Goal: Task Accomplishment & Management: Manage account settings

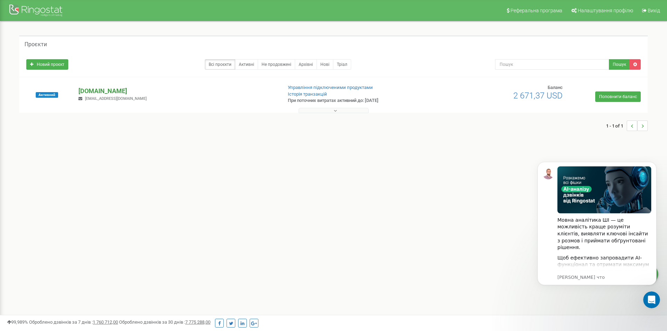
click at [91, 91] on p "[DOMAIN_NAME]" at bounding box center [177, 91] width 198 height 9
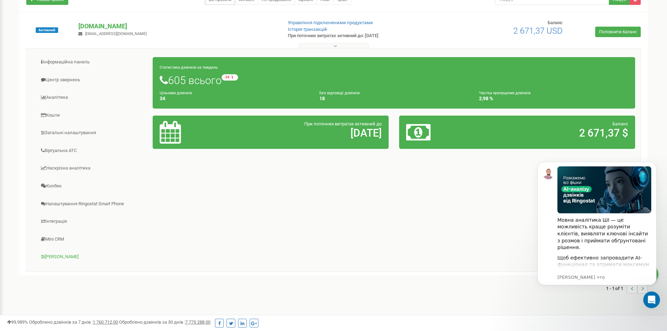
scroll to position [89, 0]
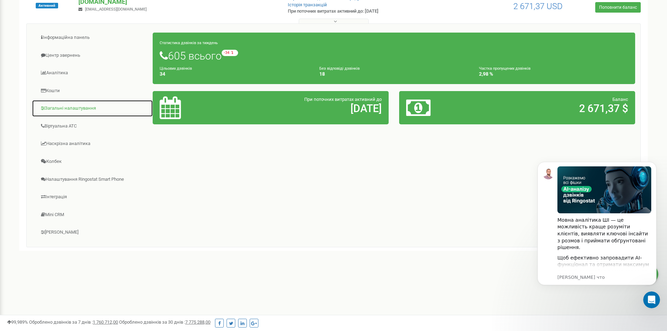
click at [64, 111] on link "Загальні налаштування" at bounding box center [92, 108] width 121 height 17
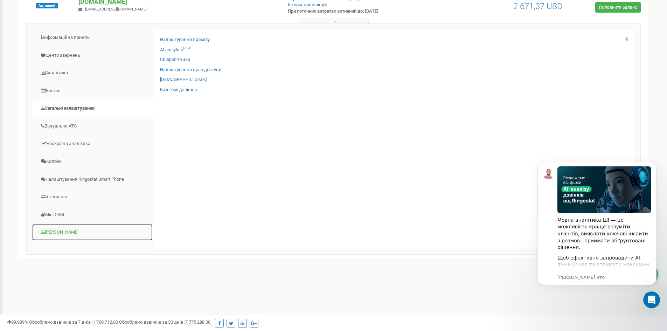
click at [69, 231] on link "[PERSON_NAME]" at bounding box center [92, 232] width 121 height 17
click at [57, 232] on link "[PERSON_NAME]" at bounding box center [92, 232] width 121 height 17
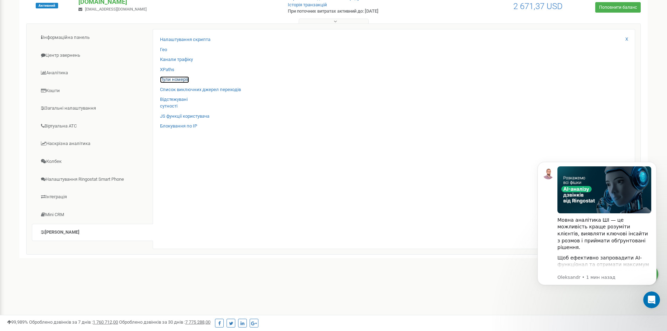
click at [179, 80] on link "Пули номерів" at bounding box center [174, 79] width 29 height 7
click at [178, 60] on link "Канали трафіку" at bounding box center [176, 59] width 33 height 7
